Goal: Navigation & Orientation: Find specific page/section

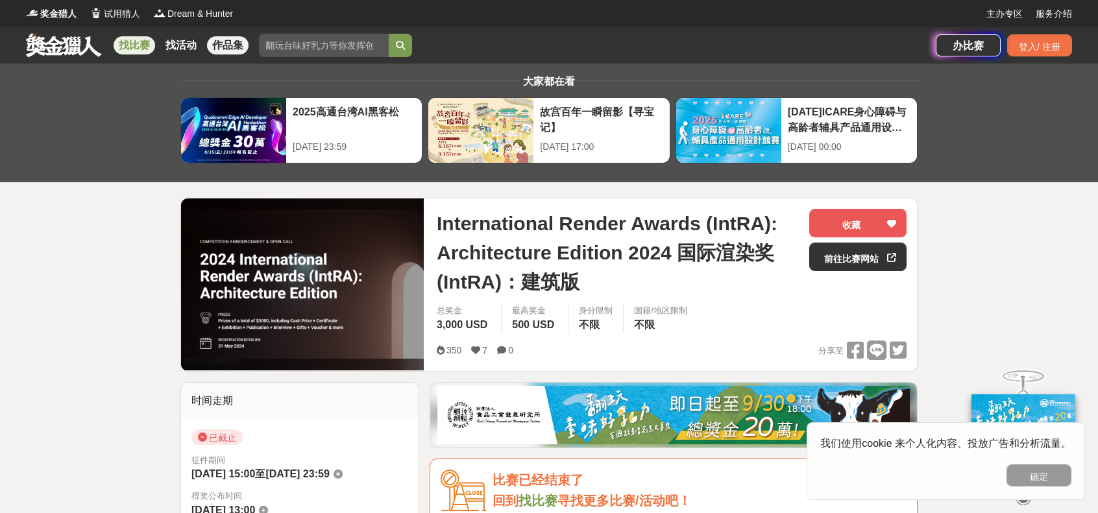
click at [217, 45] on font "作品集" at bounding box center [227, 45] width 31 height 11
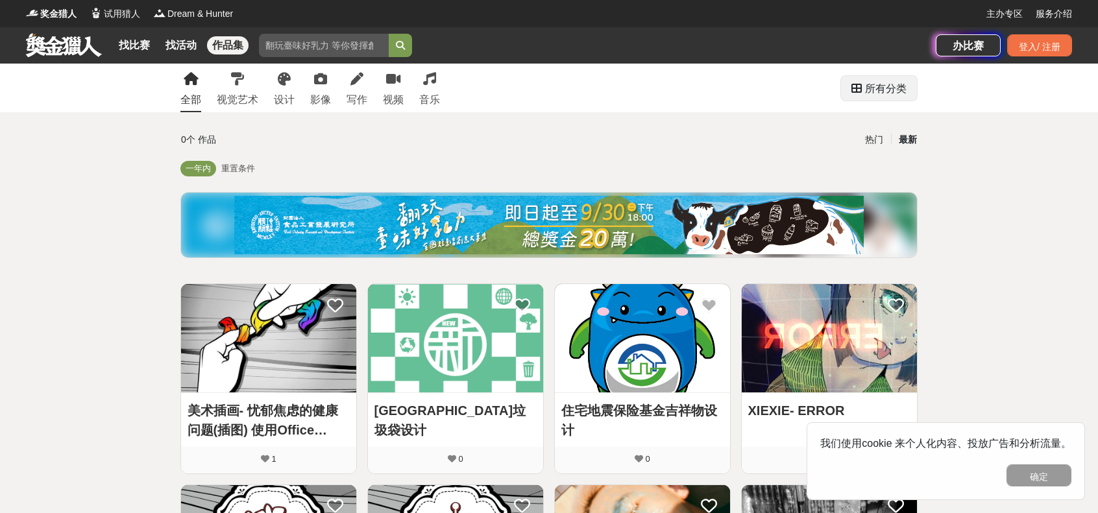
click at [882, 87] on font "所有分类" at bounding box center [886, 88] width 42 height 11
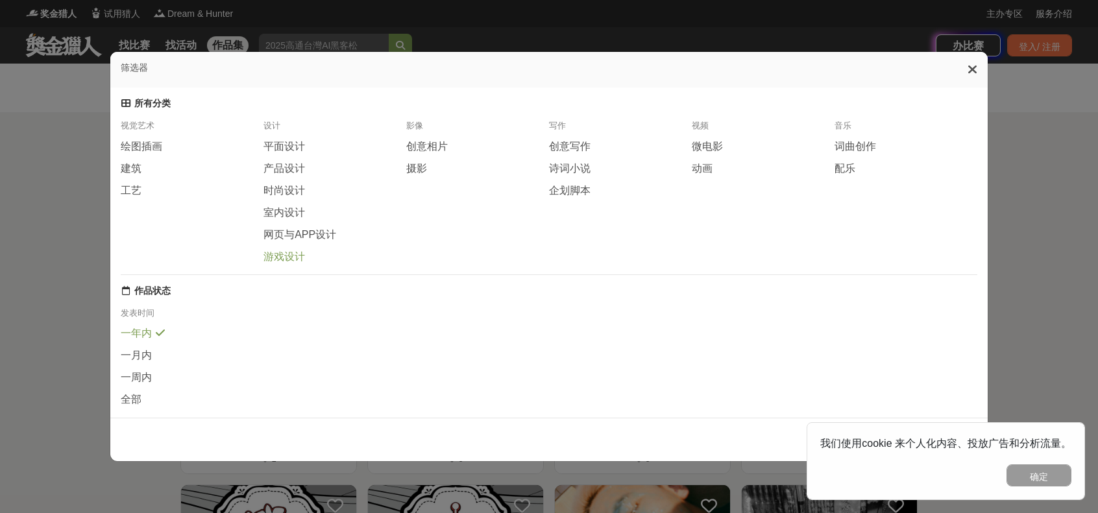
click at [278, 262] on font "游戏设计" at bounding box center [285, 256] width 42 height 11
click at [141, 317] on font "发表时间" at bounding box center [138, 313] width 34 height 10
click at [129, 172] on font "建筑" at bounding box center [131, 168] width 21 height 11
click at [972, 62] on div "筛选器" at bounding box center [548, 70] width 877 height 36
click at [975, 69] on icon at bounding box center [973, 69] width 10 height 13
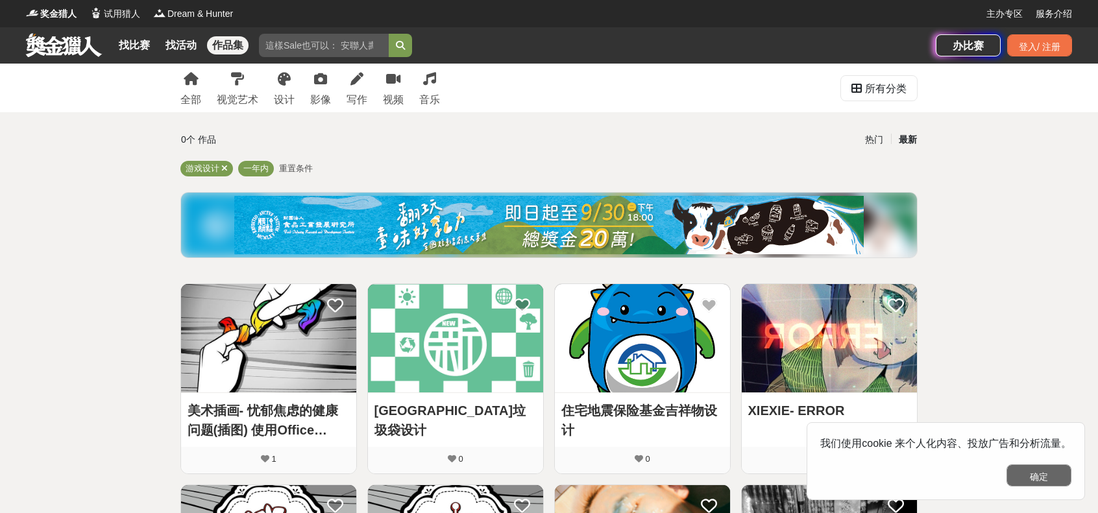
click at [1057, 477] on button "确定" at bounding box center [1039, 476] width 65 height 22
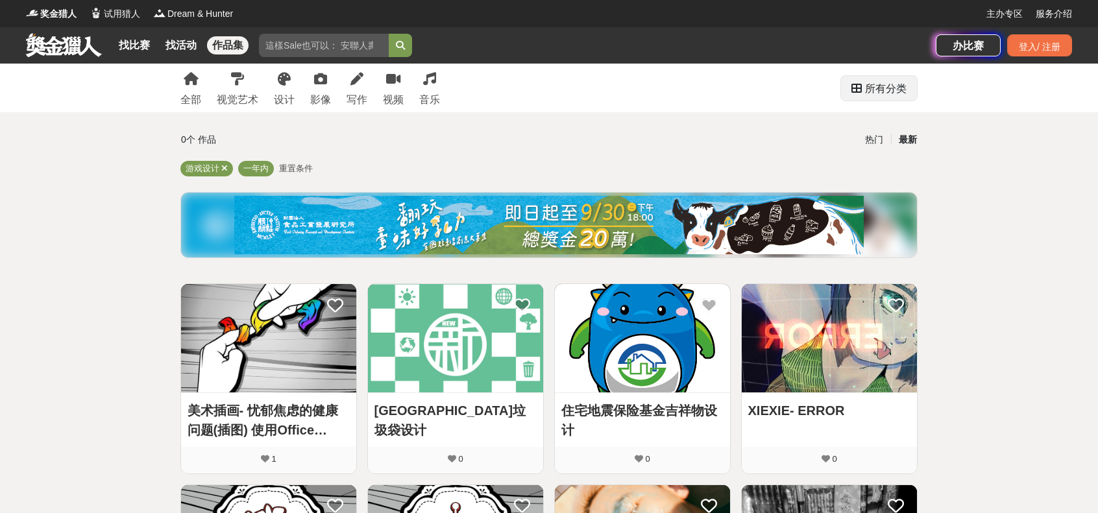
click at [899, 91] on font "所有分类" at bounding box center [886, 88] width 42 height 11
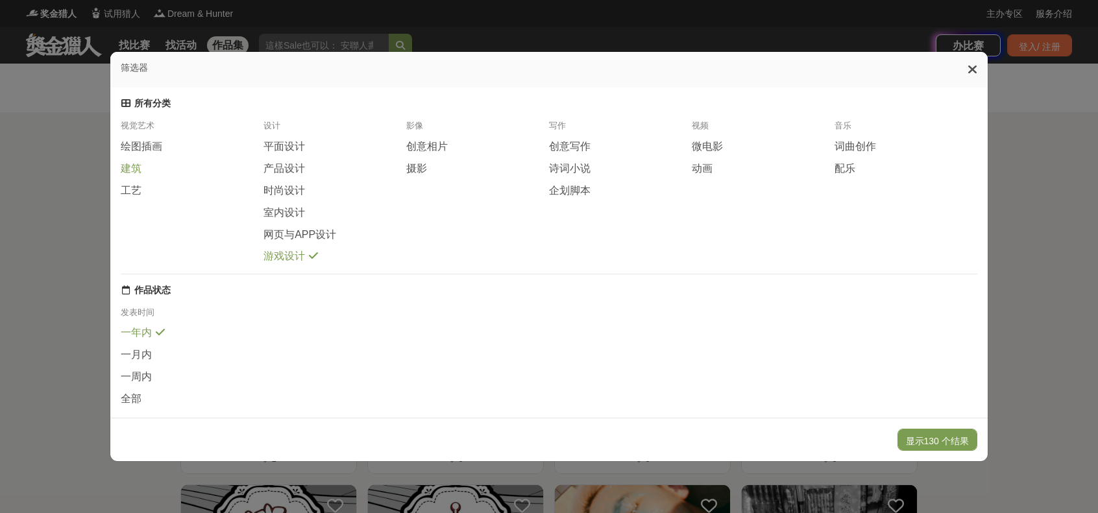
click at [127, 174] on font "建筑" at bounding box center [131, 168] width 21 height 11
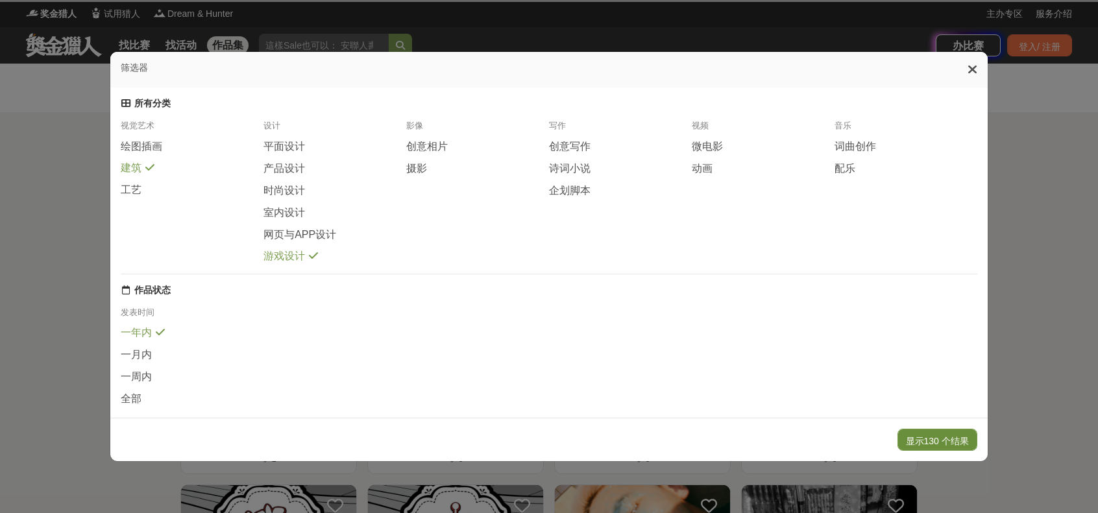
click at [939, 437] on font "显示130 个结果" at bounding box center [937, 441] width 63 height 10
